Goal: Information Seeking & Learning: Check status

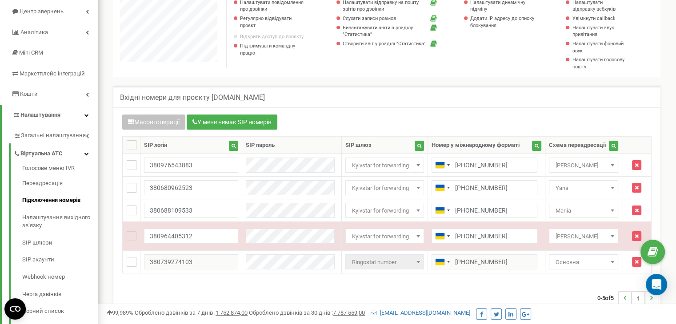
scroll to position [533, 577]
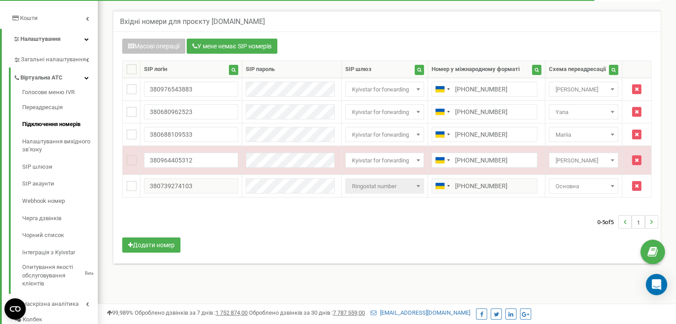
scroll to position [169, 0]
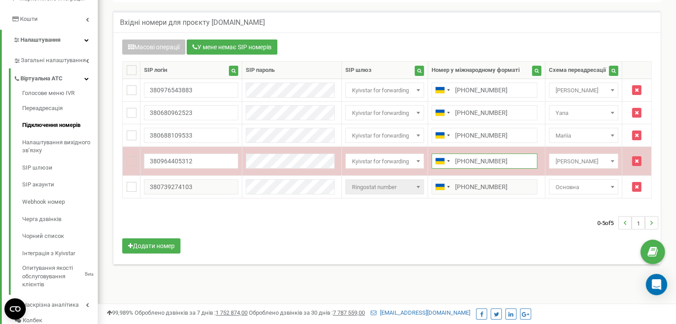
drag, startPoint x: 506, startPoint y: 160, endPoint x: 438, endPoint y: 151, distance: 68.5
click at [438, 151] on td "[PHONE_NUMBER]" at bounding box center [485, 161] width 117 height 29
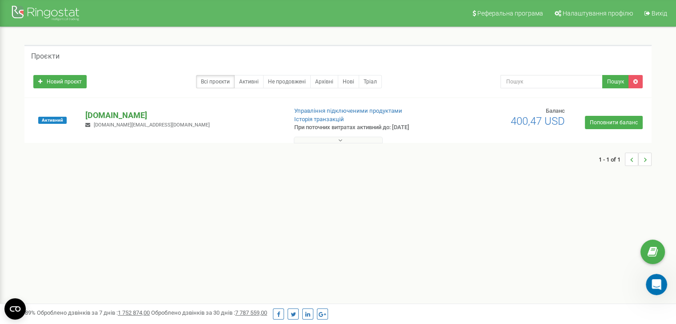
click at [124, 116] on p "[DOMAIN_NAME]" at bounding box center [182, 116] width 194 height 12
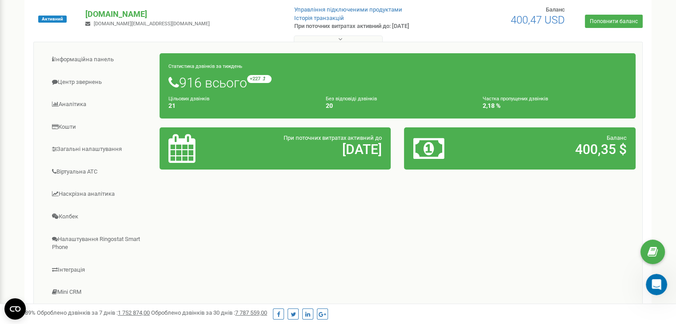
scroll to position [102, 0]
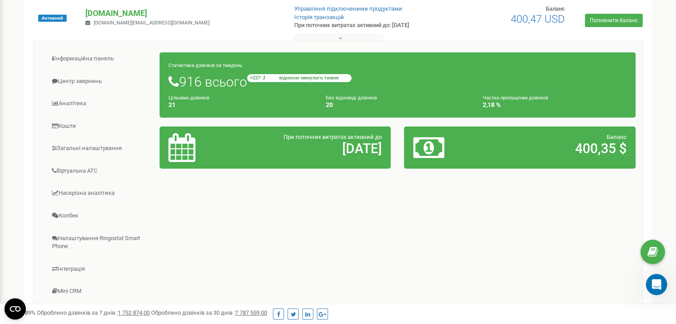
click at [277, 77] on span "відносно минулого тижня" at bounding box center [309, 78] width 80 height 5
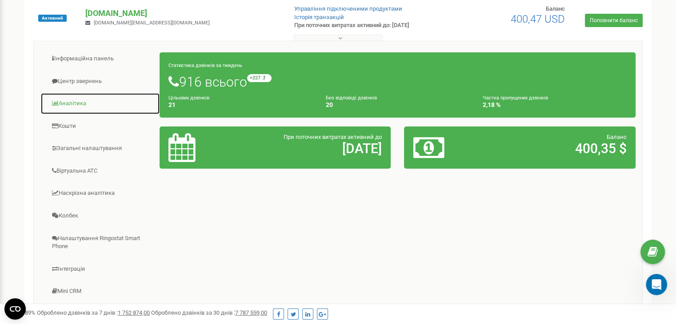
click at [88, 100] on link "Аналiтика" at bounding box center [99, 104] width 119 height 22
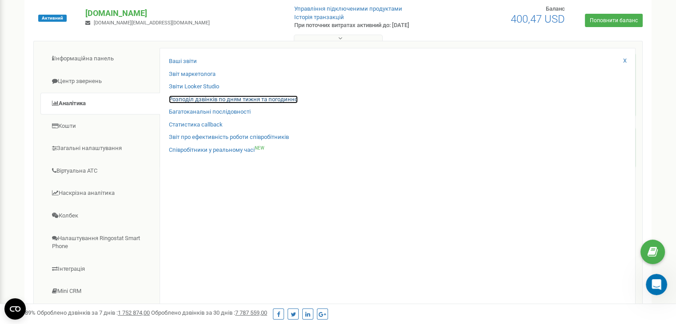
click at [211, 99] on link "Розподіл дзвінків по дням тижня та погодинно" at bounding box center [233, 100] width 129 height 8
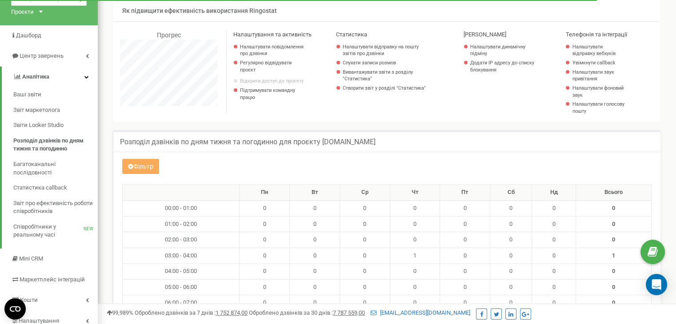
scroll to position [48, 0]
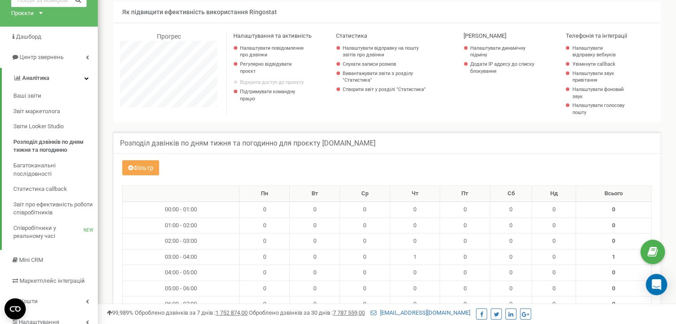
click at [147, 173] on button "Фільтр" at bounding box center [140, 167] width 37 height 15
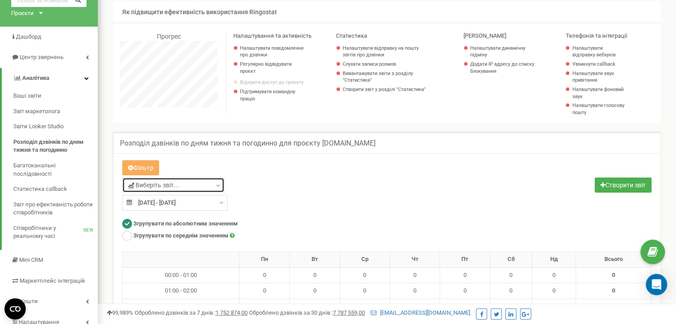
click at [179, 185] on span "Виберіть звіт..." at bounding box center [153, 185] width 51 height 9
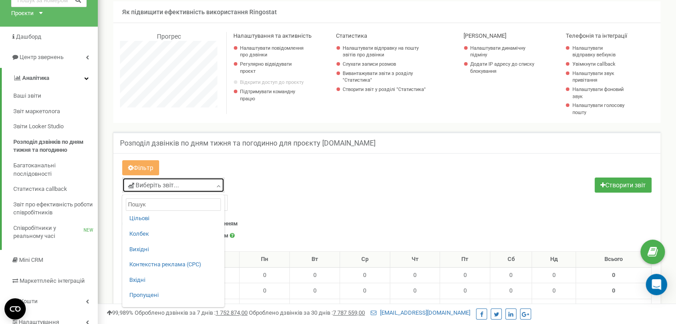
click at [179, 185] on span "Виберіть звіт..." at bounding box center [153, 185] width 51 height 9
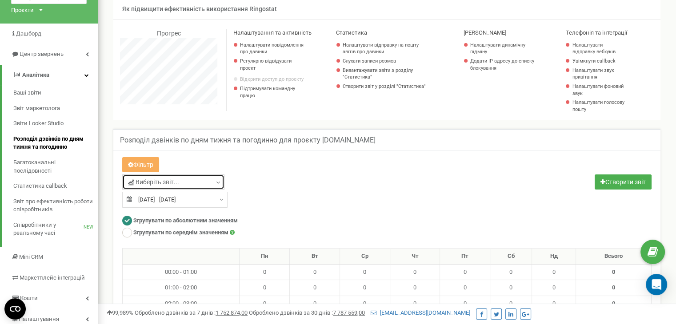
scroll to position [96, 0]
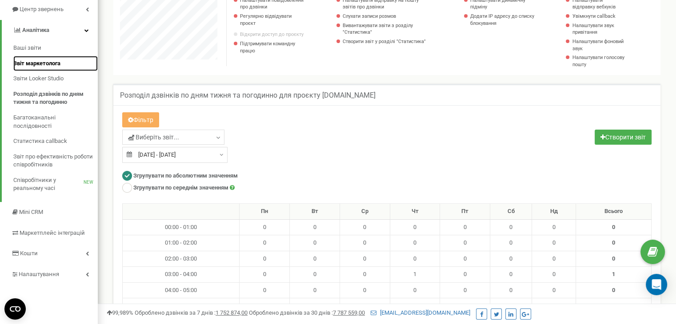
click at [52, 60] on span "Звіт маркетолога" at bounding box center [36, 64] width 47 height 8
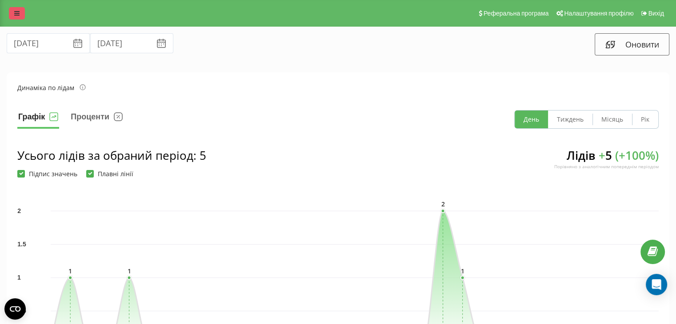
click at [20, 16] on link at bounding box center [17, 13] width 16 height 12
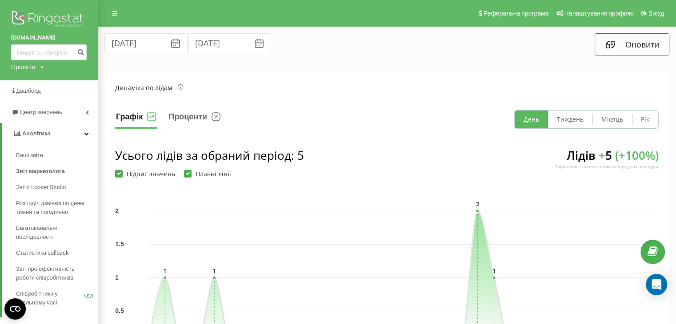
click at [44, 17] on img at bounding box center [49, 20] width 76 height 22
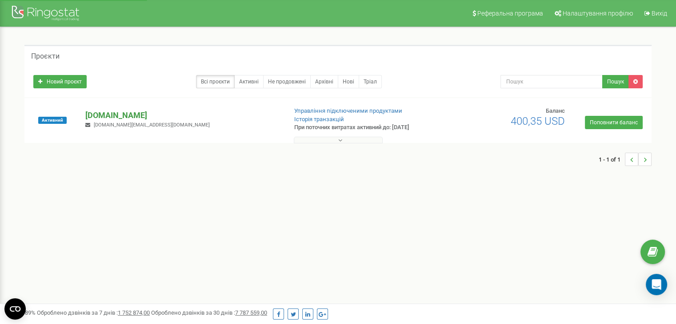
click at [140, 115] on p "[DOMAIN_NAME]" at bounding box center [182, 116] width 194 height 12
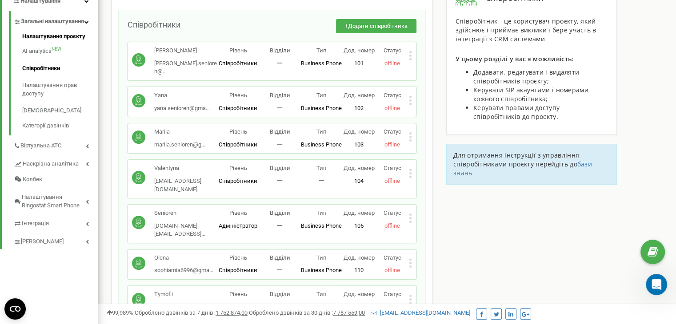
scroll to position [207, 0]
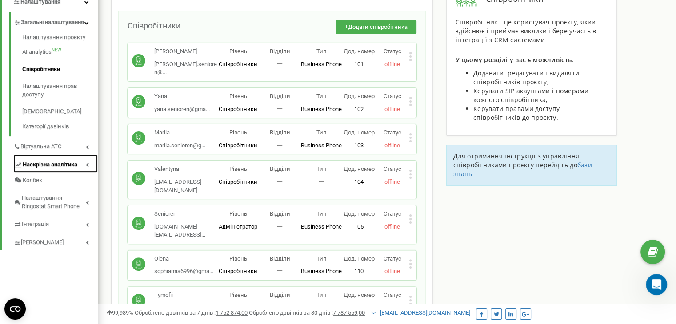
click at [43, 167] on link "Наскрізна аналітика" at bounding box center [55, 164] width 84 height 18
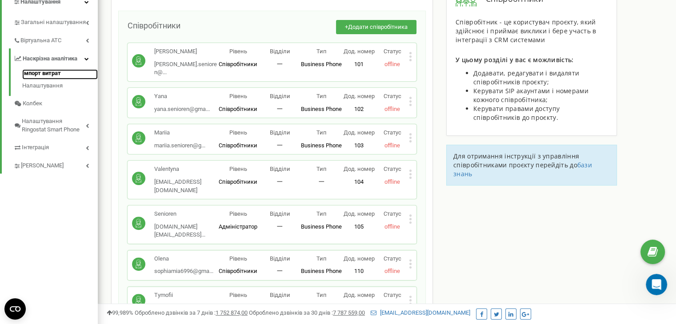
click at [53, 71] on link "Імпорт витрат" at bounding box center [60, 74] width 76 height 11
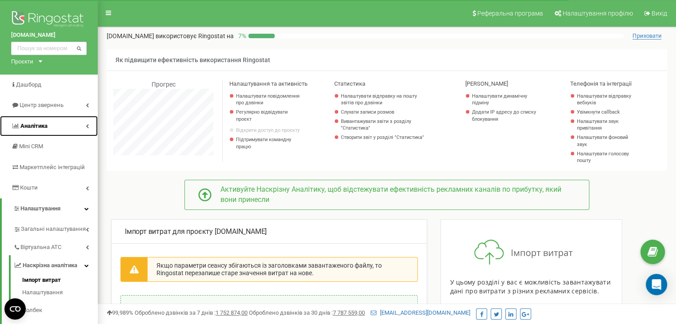
click at [56, 125] on link "Аналiтика" at bounding box center [49, 126] width 98 height 21
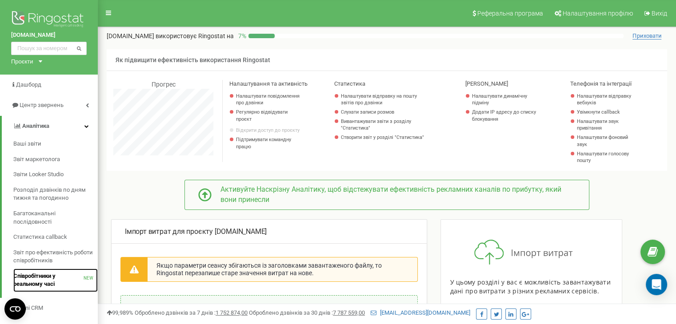
click at [52, 279] on span "Співробітники у реальному часі" at bounding box center [48, 280] width 70 height 16
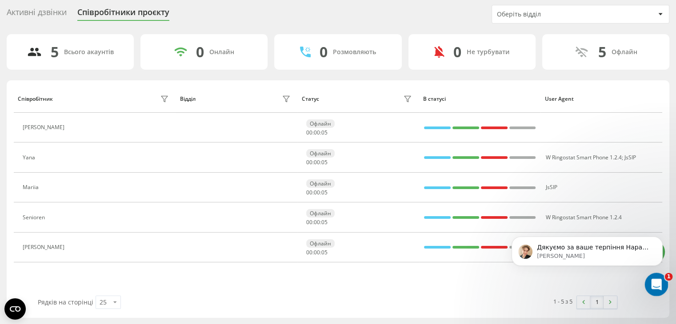
click at [650, 280] on icon "Відкрити програму для спілкування Intercom" at bounding box center [655, 283] width 15 height 15
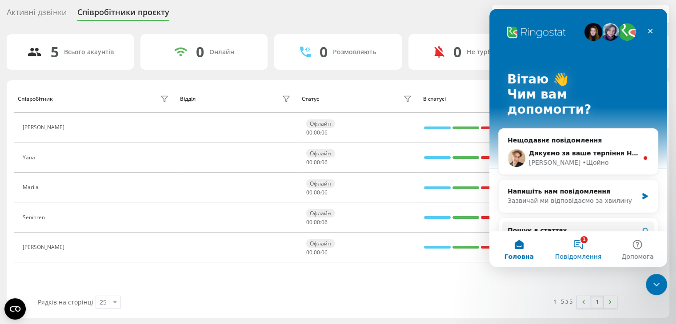
click at [581, 242] on button "1 Повідомлення" at bounding box center [577, 249] width 59 height 36
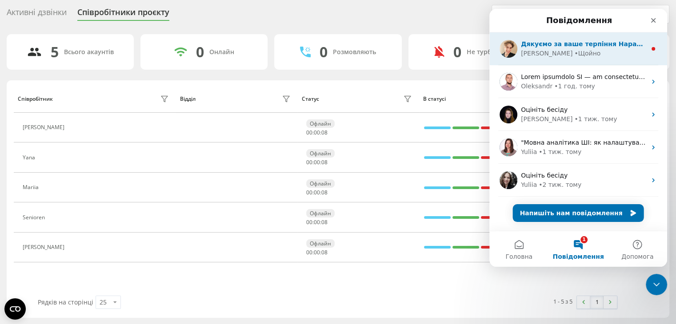
click at [614, 55] on div "Volodymyr • Щойно" at bounding box center [583, 53] width 125 height 9
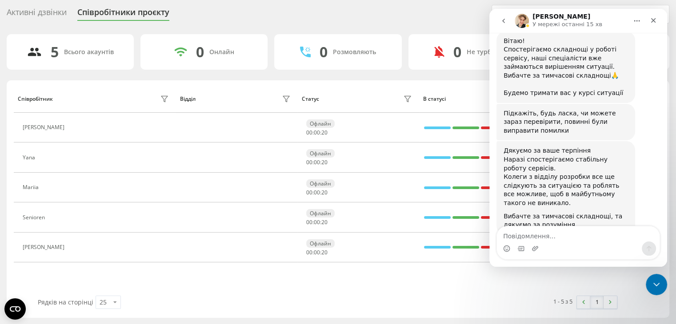
scroll to position [268, 0]
type textarea "у діани не працює"
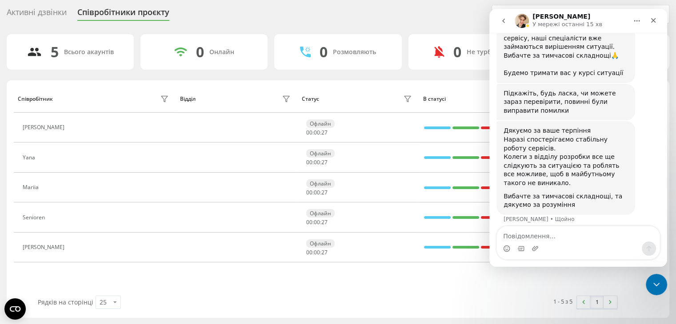
scroll to position [295, 0]
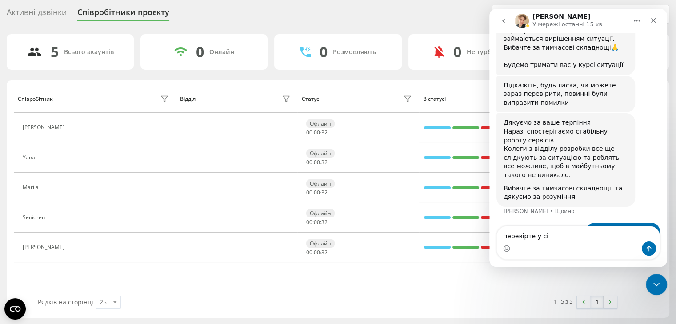
type textarea "перевірте у сіп"
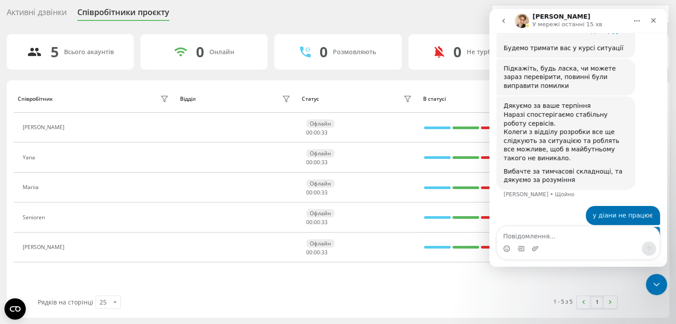
scroll to position [315, 0]
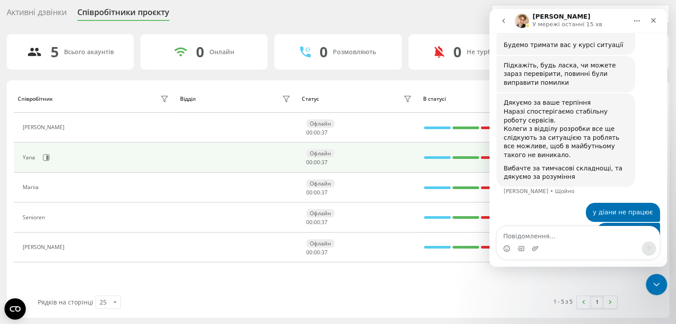
click at [32, 155] on div "Yana" at bounding box center [30, 158] width 15 height 6
click at [323, 157] on div "Офлайн" at bounding box center [320, 153] width 28 height 8
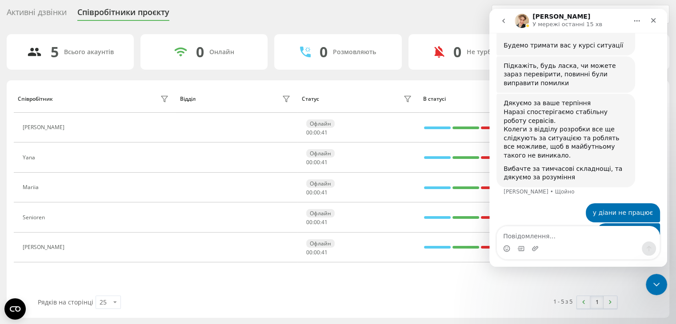
scroll to position [349, 0]
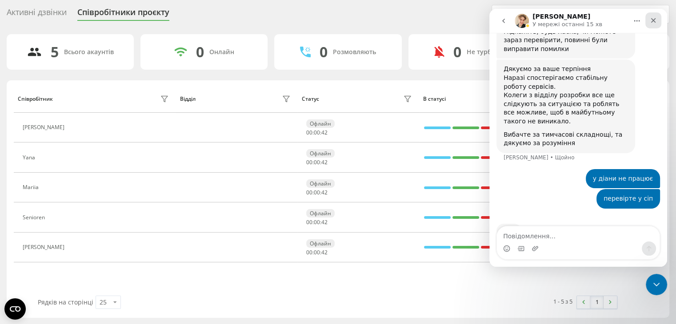
click at [654, 19] on icon "Закрити" at bounding box center [652, 20] width 7 height 7
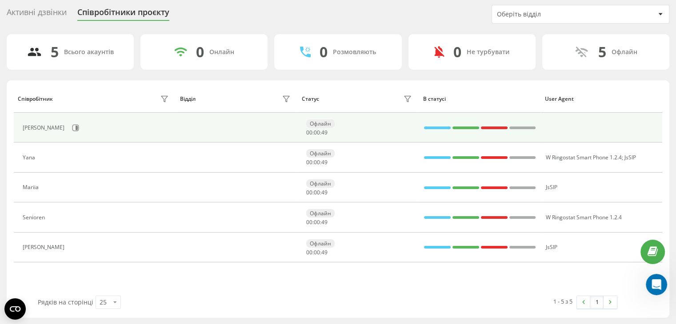
scroll to position [0, 0]
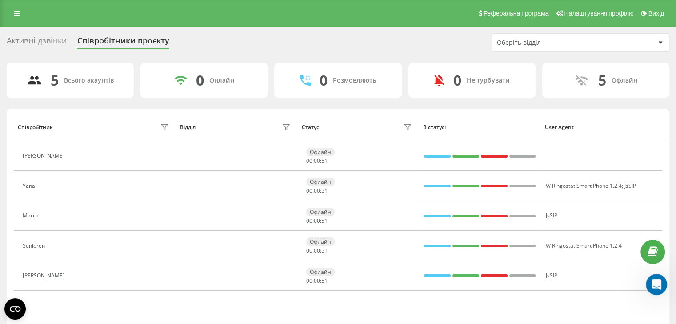
click at [50, 34] on div "Активні дзвінки Співробітники проєкту Оберіть відділ" at bounding box center [338, 42] width 662 height 19
click at [45, 40] on div "Активні дзвінки" at bounding box center [37, 43] width 60 height 14
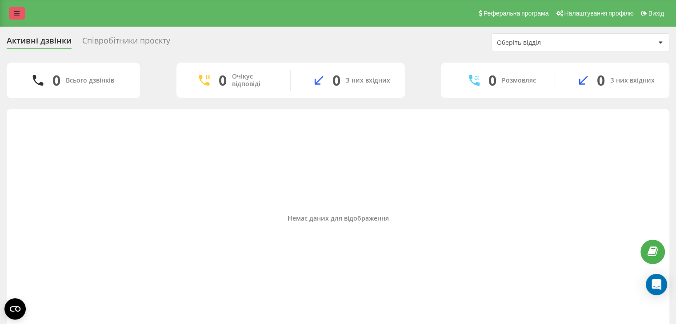
click at [21, 9] on link at bounding box center [17, 13] width 16 height 12
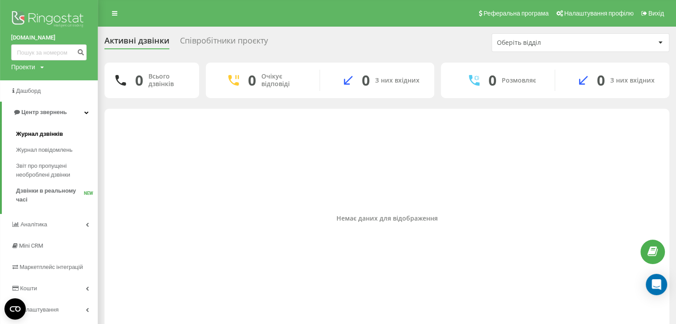
click at [45, 134] on span "Журнал дзвінків" at bounding box center [39, 134] width 47 height 9
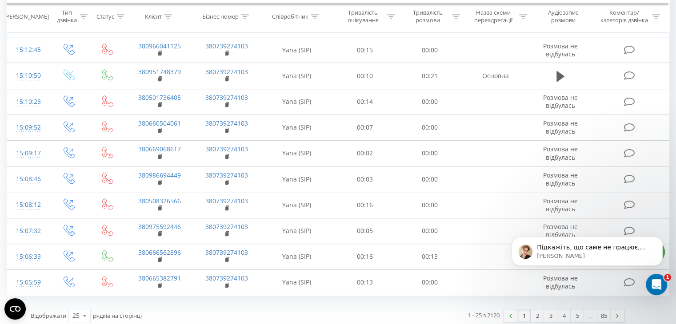
scroll to position [486, 0]
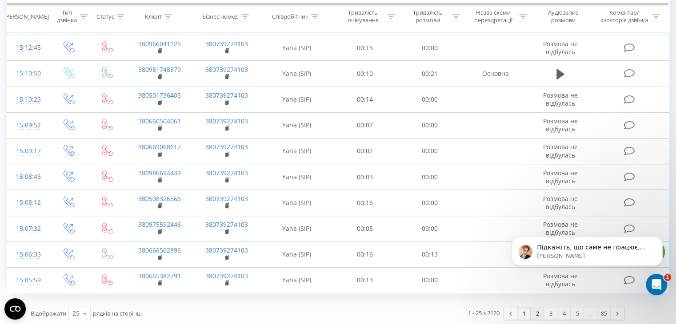
click at [539, 309] on link "2" at bounding box center [536, 313] width 13 height 12
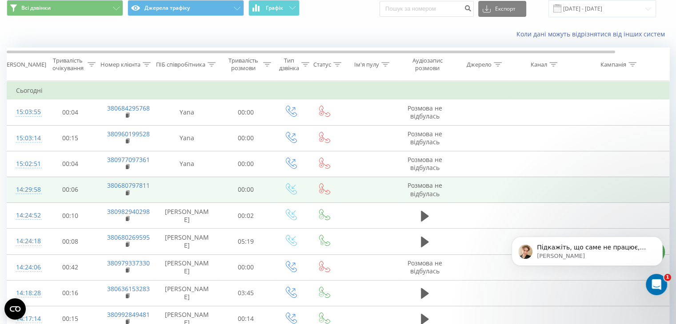
scroll to position [34, 0]
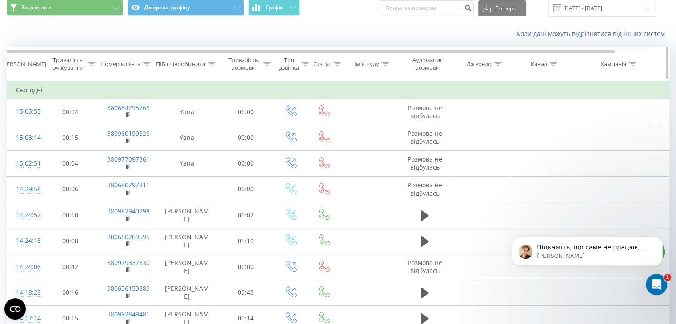
click at [207, 61] on div "ПІБ співробітника" at bounding box center [186, 64] width 60 height 8
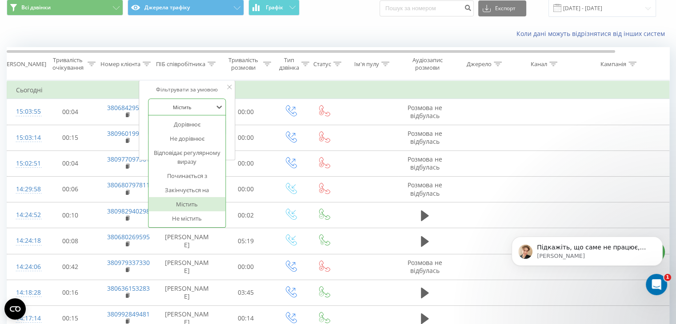
click at [203, 105] on div at bounding box center [182, 107] width 63 height 8
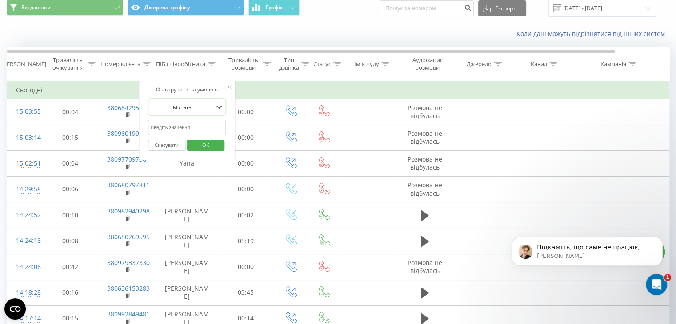
click at [203, 105] on div at bounding box center [182, 107] width 63 height 8
click at [188, 133] on input "text" at bounding box center [187, 128] width 78 height 16
click at [225, 85] on div "Фільтрувати за умовою" at bounding box center [187, 89] width 78 height 9
click at [228, 86] on icon at bounding box center [229, 87] width 4 height 4
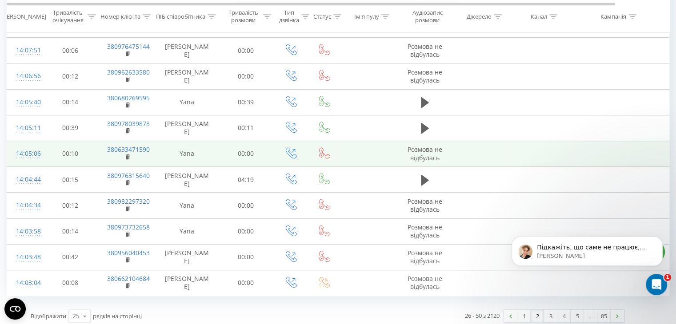
scroll to position [486, 0]
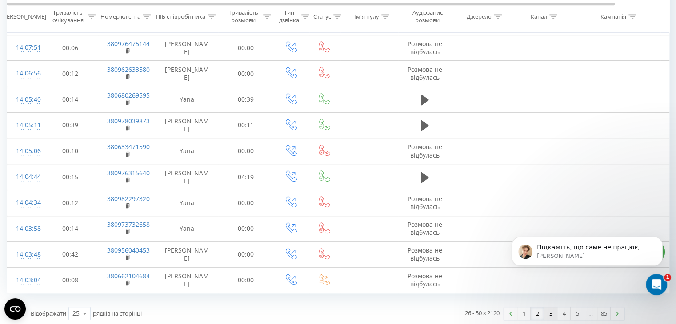
click at [552, 310] on link "3" at bounding box center [550, 313] width 13 height 12
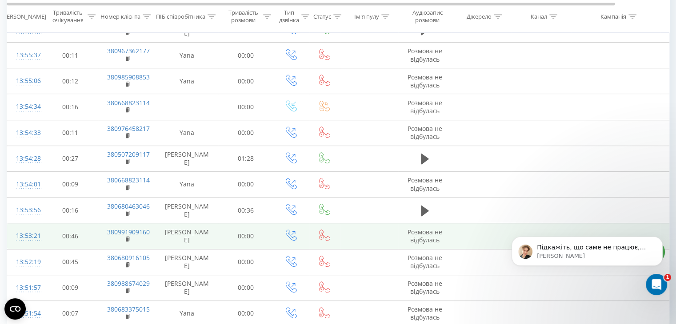
scroll to position [486, 0]
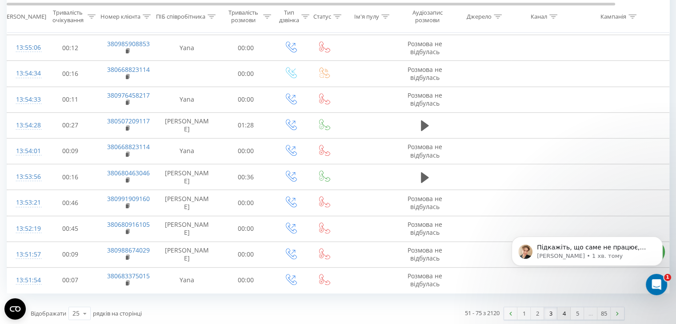
click at [560, 312] on link "4" at bounding box center [563, 313] width 13 height 12
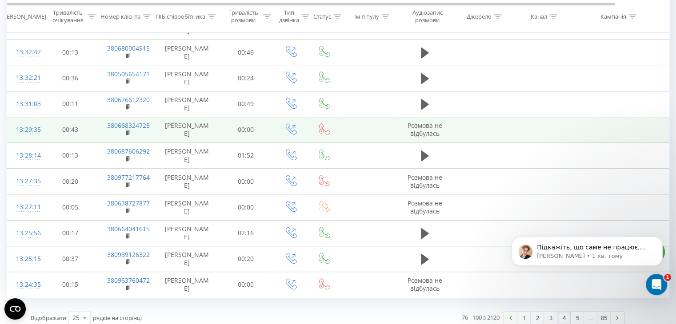
scroll to position [486, 0]
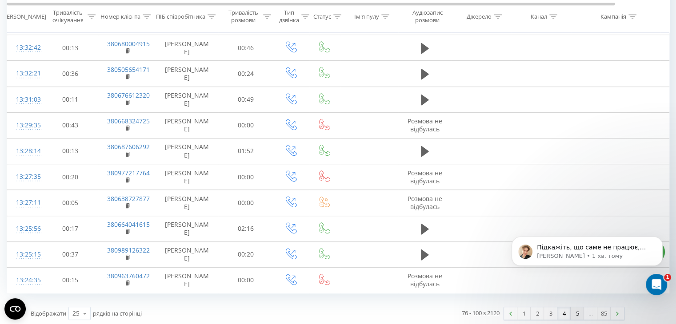
click at [578, 309] on link "5" at bounding box center [576, 313] width 13 height 12
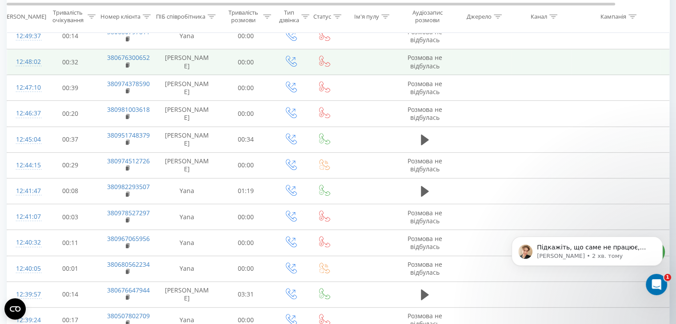
scroll to position [448, 0]
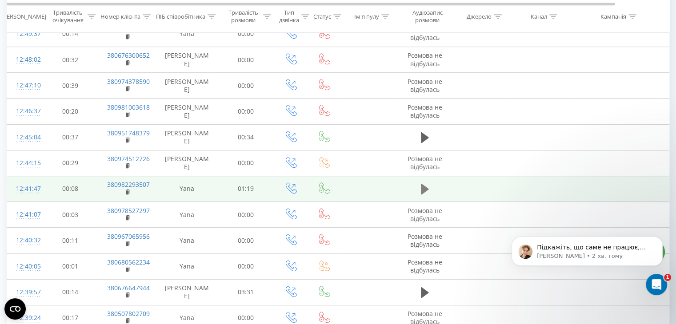
click at [425, 187] on icon at bounding box center [425, 189] width 8 height 11
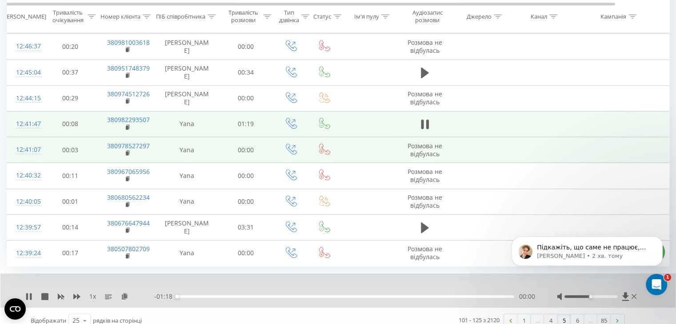
scroll to position [520, 0]
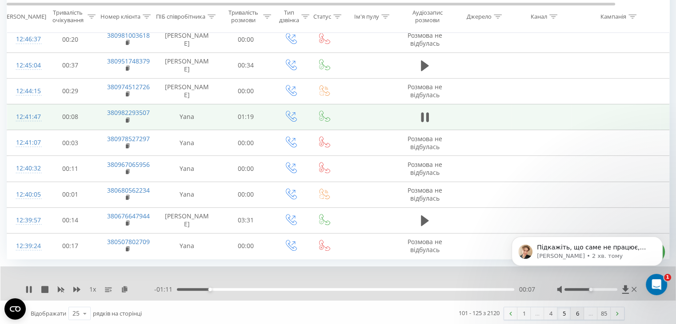
click at [576, 308] on link "6" at bounding box center [576, 313] width 13 height 12
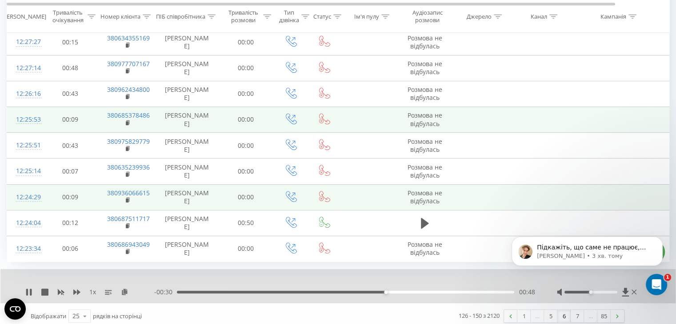
scroll to position [520, 0]
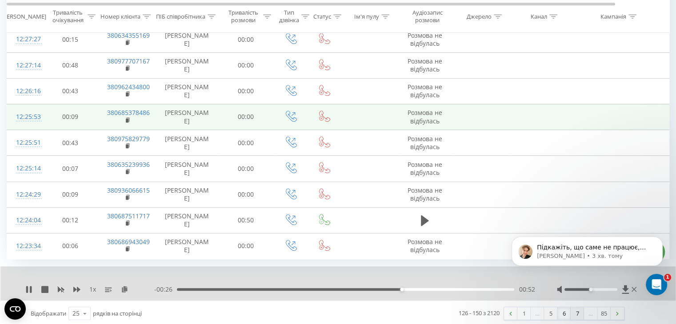
click at [577, 308] on link "7" at bounding box center [576, 313] width 13 height 12
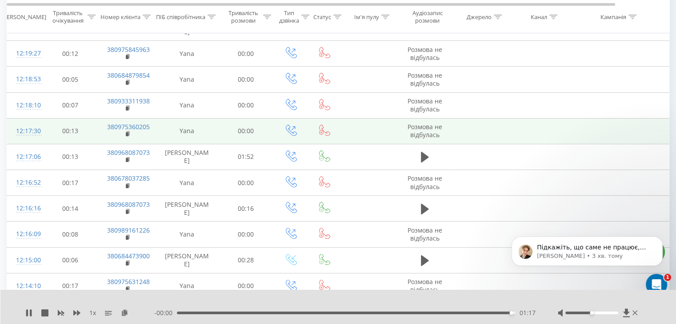
scroll to position [197, 0]
